Goal: Task Accomplishment & Management: Use online tool/utility

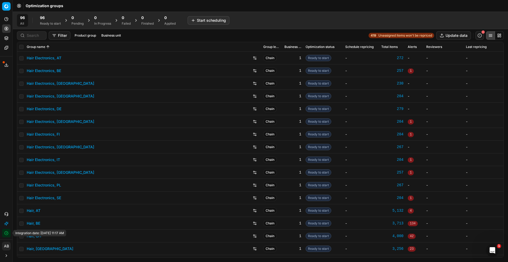
click at [8, 232] on icon "button" at bounding box center [6, 233] width 4 height 4
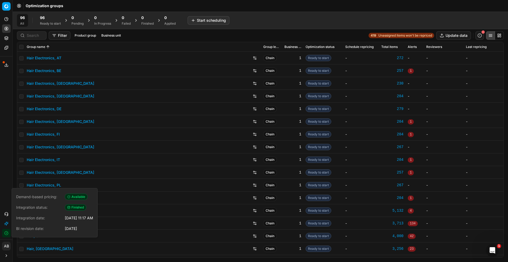
click at [112, 34] on button "Business unit" at bounding box center [111, 35] width 24 height 6
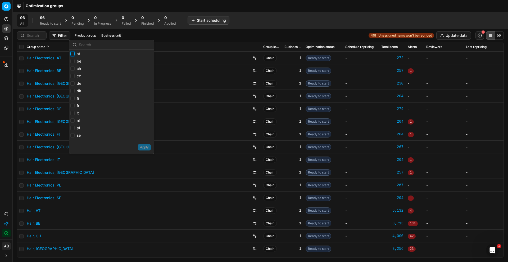
click at [74, 54] on input "at" at bounding box center [72, 54] width 4 height 4
checkbox input "true"
click at [73, 61] on input "be" at bounding box center [72, 61] width 4 height 4
checkbox input "true"
click at [74, 68] on input "ch" at bounding box center [72, 68] width 4 height 4
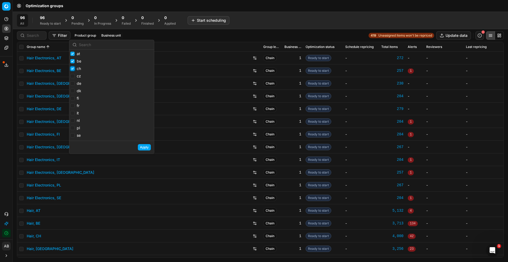
checkbox input "true"
click at [74, 83] on input "de" at bounding box center [72, 83] width 4 height 4
checkbox input "true"
click at [73, 105] on input "fr" at bounding box center [72, 106] width 4 height 4
checkbox input "true"
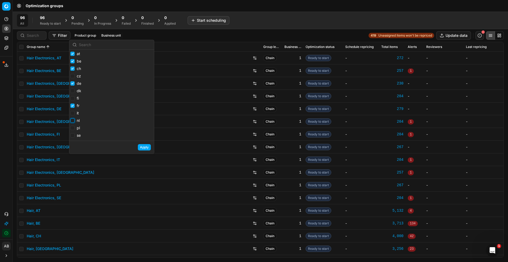
click at [72, 119] on input "nl" at bounding box center [72, 120] width 4 height 4
checkbox input "true"
click at [71, 127] on input "pl" at bounding box center [72, 128] width 4 height 4
checkbox input "true"
click at [146, 148] on button "Apply" at bounding box center [144, 147] width 13 height 6
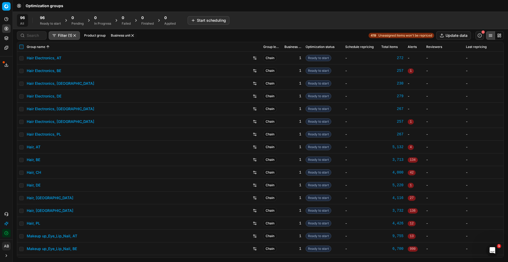
click at [22, 47] on input "checkbox" at bounding box center [21, 47] width 4 height 4
checkbox input "true"
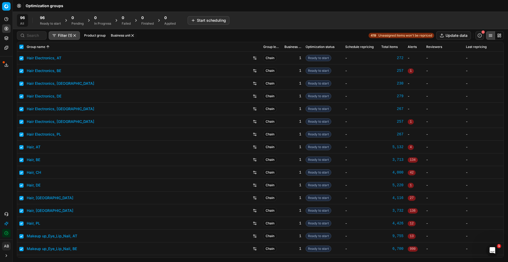
checkbox input "true"
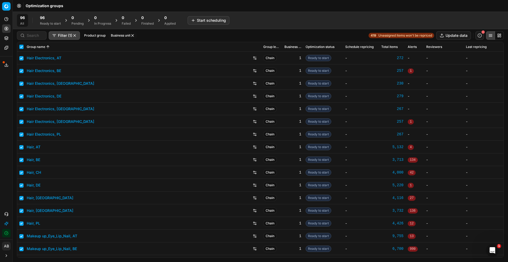
checkbox input "true"
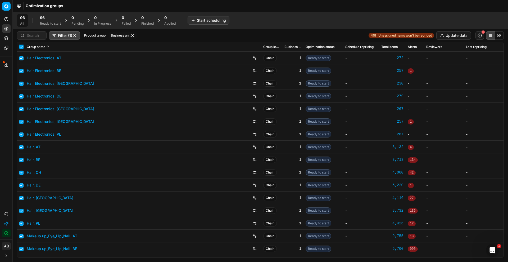
checkbox input "true"
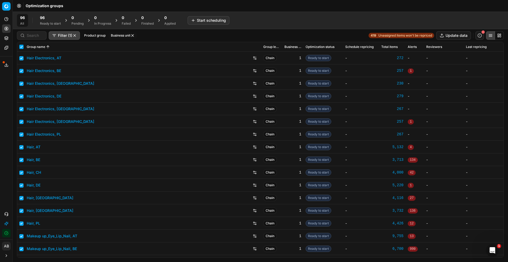
checkbox input "true"
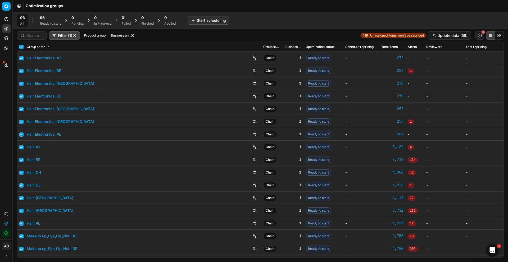
click at [57, 23] on div "Ready to start" at bounding box center [50, 23] width 21 height 4
click at [73, 20] on button "Start (56)" at bounding box center [74, 20] width 23 height 8
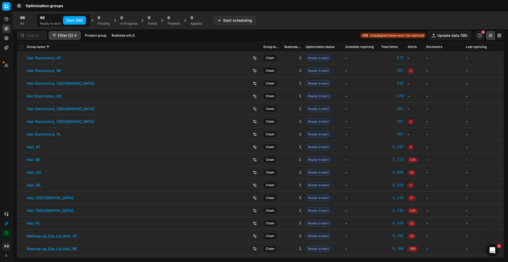
checkbox input "false"
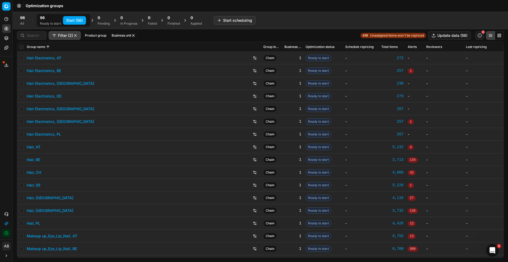
checkbox input "false"
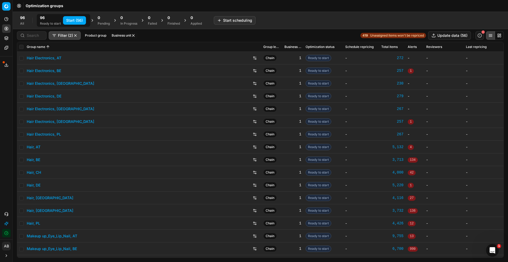
checkbox input "false"
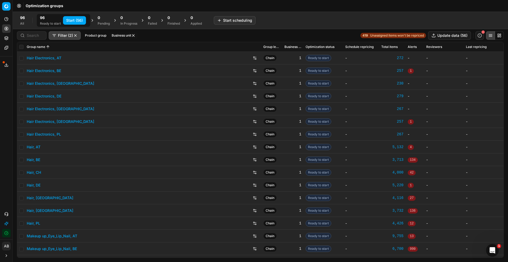
checkbox input "false"
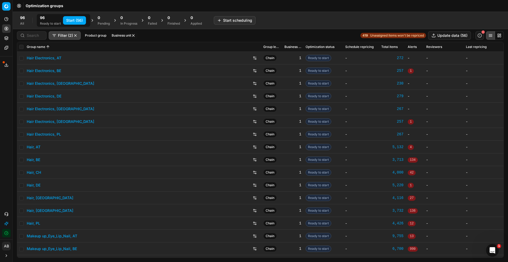
checkbox input "false"
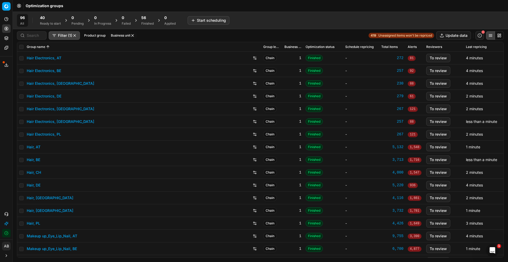
click at [141, 23] on div "56 Finished" at bounding box center [147, 20] width 19 height 13
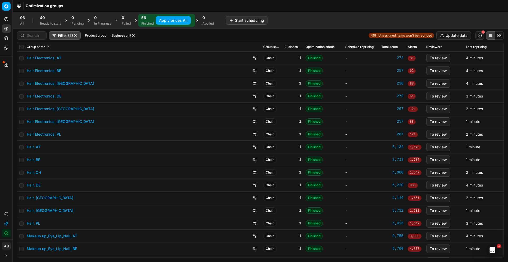
click at [172, 21] on button "Apply prices All" at bounding box center [173, 20] width 35 height 8
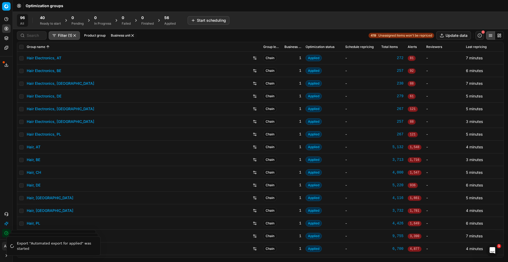
click at [168, 22] on div "Applied" at bounding box center [169, 23] width 11 height 4
